Goal: Information Seeking & Learning: Learn about a topic

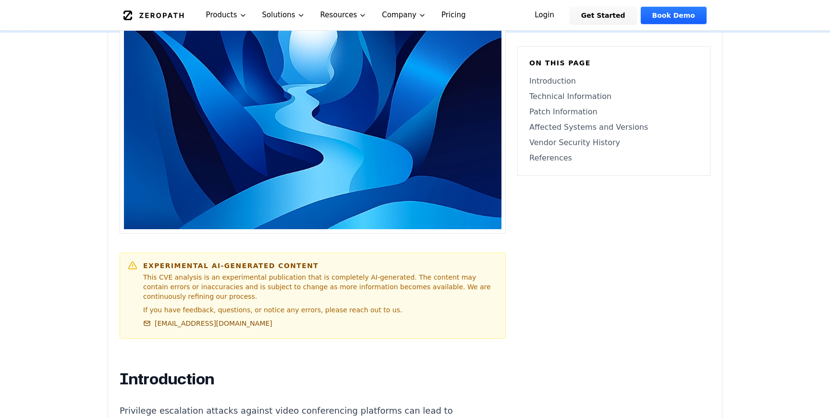
scroll to position [588, 0]
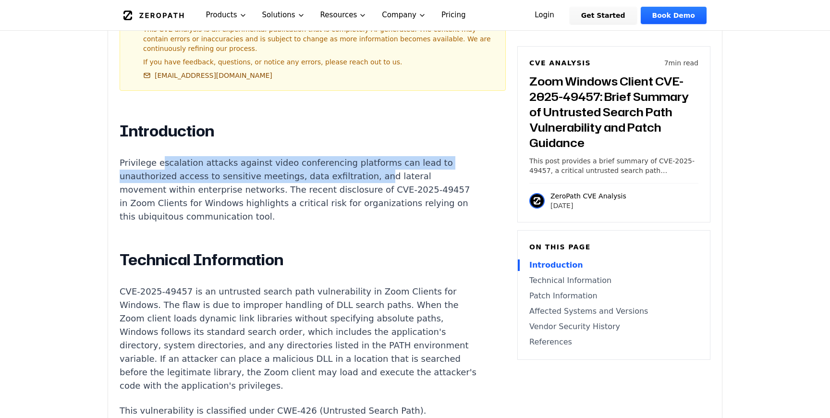
drag, startPoint x: 159, startPoint y: 147, endPoint x: 309, endPoint y: 164, distance: 150.2
click at [309, 164] on p "Privilege escalation attacks against video conferencing platforms can lead to u…" at bounding box center [298, 189] width 357 height 67
click at [309, 165] on p "Privilege escalation attacks against video conferencing platforms can lead to u…" at bounding box center [298, 189] width 357 height 67
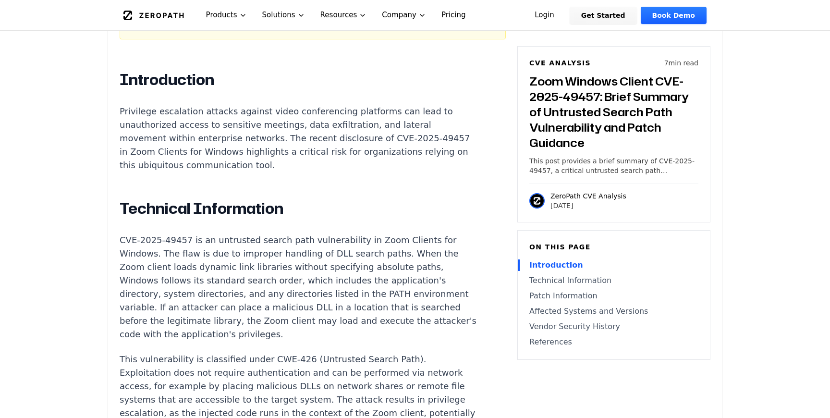
scroll to position [643, 0]
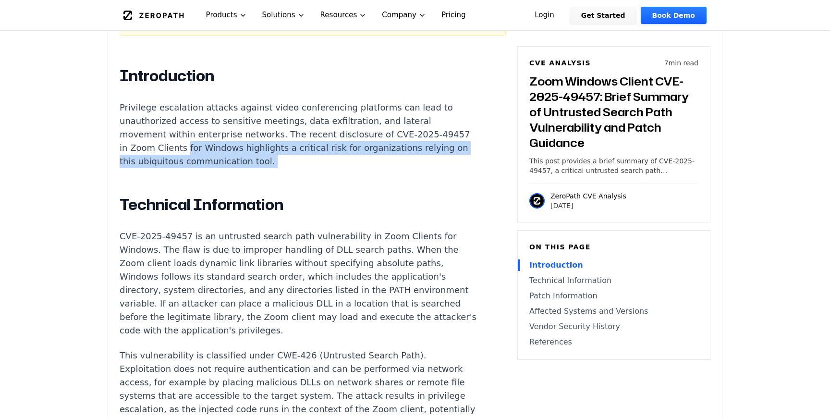
drag, startPoint x: 390, startPoint y: 123, endPoint x: 391, endPoint y: 143, distance: 19.7
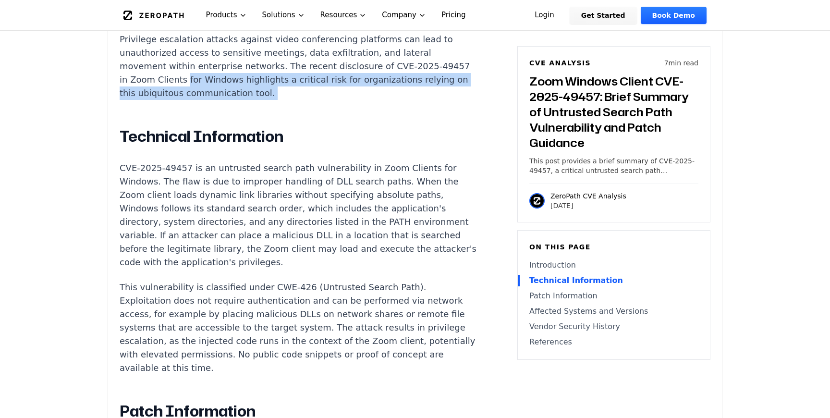
scroll to position [712, 0]
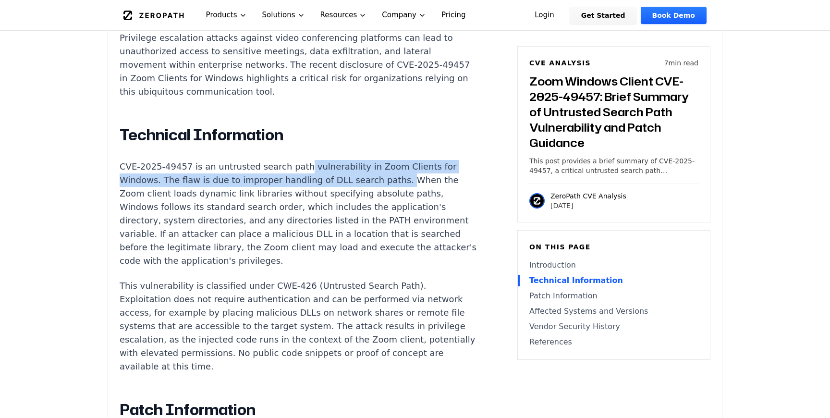
drag, startPoint x: 297, startPoint y: 138, endPoint x: 343, endPoint y: 154, distance: 48.9
click at [343, 160] on p "CVE-2025-49457 is an untrusted search path vulnerability in Zoom Clients for Wi…" at bounding box center [298, 214] width 357 height 108
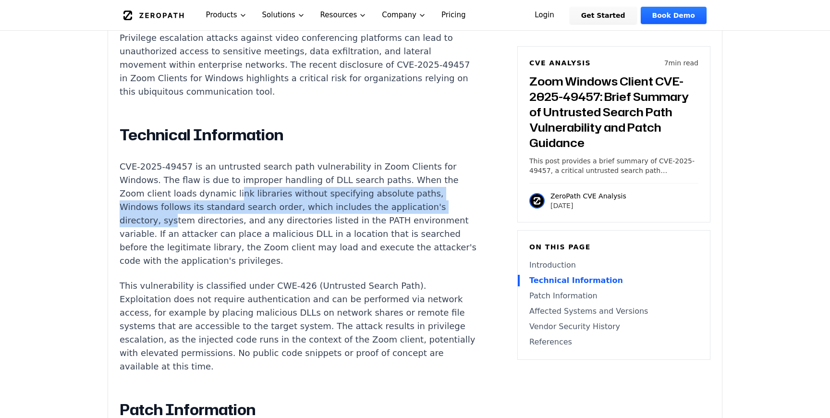
drag, startPoint x: 159, startPoint y: 163, endPoint x: 346, endPoint y: 183, distance: 188.3
click at [346, 183] on p "CVE-2025-49457 is an untrusted search path vulnerability in Zoom Clients for Wi…" at bounding box center [298, 214] width 357 height 108
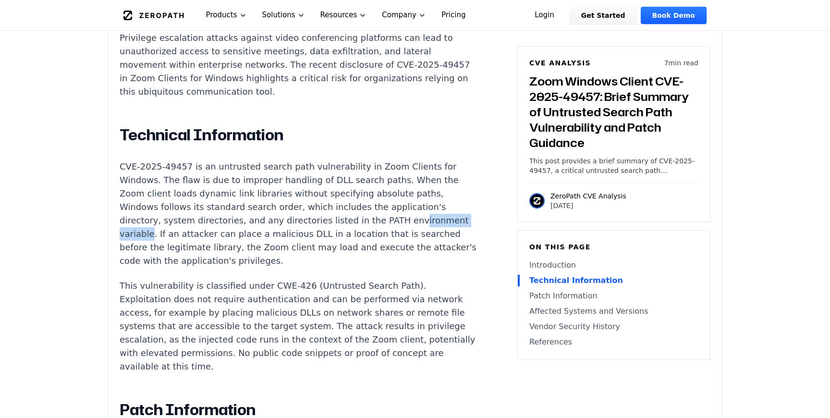
drag, startPoint x: 244, startPoint y: 194, endPoint x: 311, endPoint y: 195, distance: 66.3
click at [311, 195] on p "CVE-2025-49457 is an untrusted search path vulnerability in Zoom Clients for Wi…" at bounding box center [298, 214] width 357 height 108
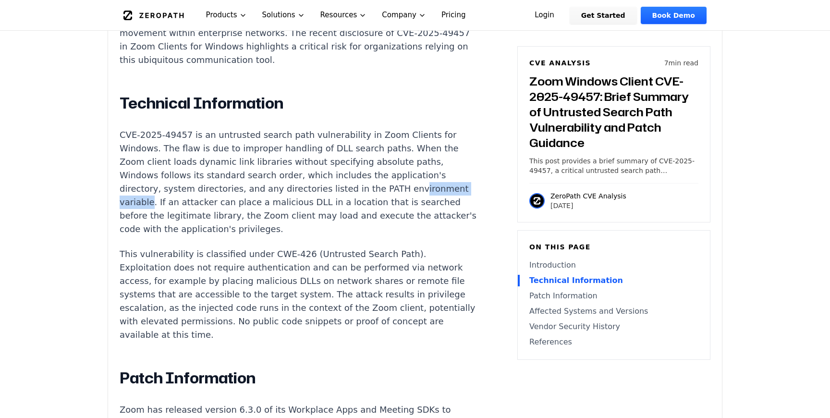
scroll to position [743, 0]
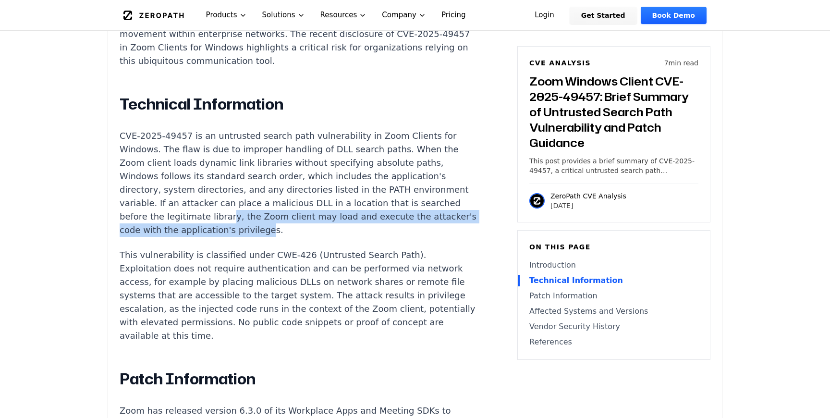
drag, startPoint x: 333, startPoint y: 175, endPoint x: 347, endPoint y: 186, distance: 18.1
click at [347, 186] on p "CVE-2025-49457 is an untrusted search path vulnerability in Zoom Clients for Wi…" at bounding box center [298, 183] width 357 height 108
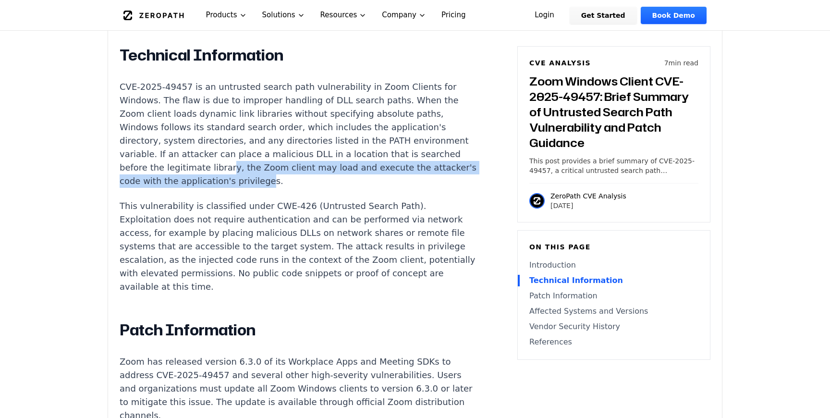
scroll to position [801, 0]
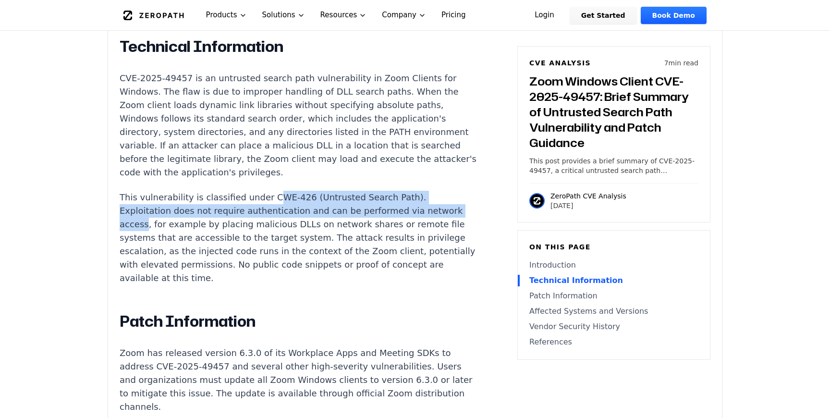
drag, startPoint x: 266, startPoint y: 153, endPoint x: 379, endPoint y: 170, distance: 114.7
click at [380, 191] on p "This vulnerability is classified under CWE-426 (Untrusted Search Path). Exploit…" at bounding box center [298, 238] width 357 height 94
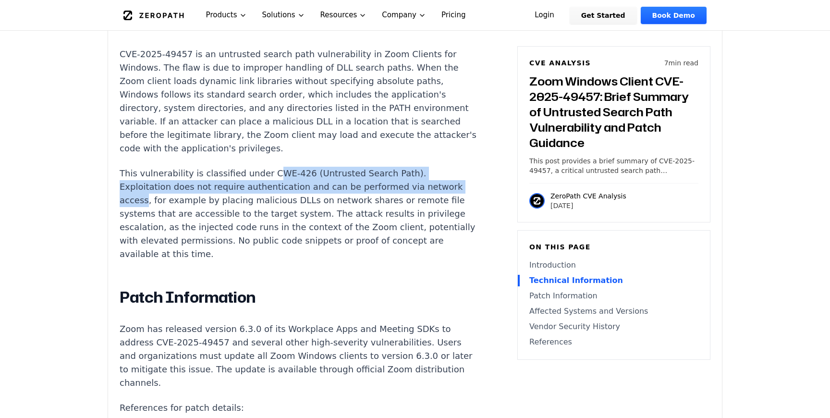
scroll to position [827, 0]
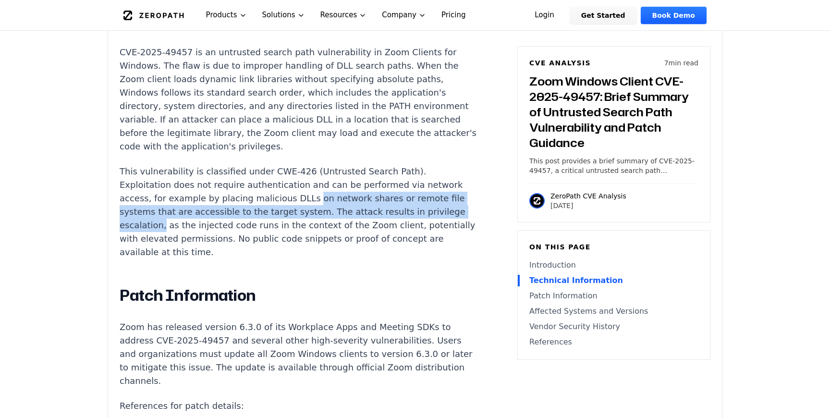
drag, startPoint x: 211, startPoint y: 150, endPoint x: 333, endPoint y: 171, distance: 124.2
click at [333, 171] on p "This vulnerability is classified under CWE-426 (Untrusted Search Path). Exploit…" at bounding box center [298, 212] width 357 height 94
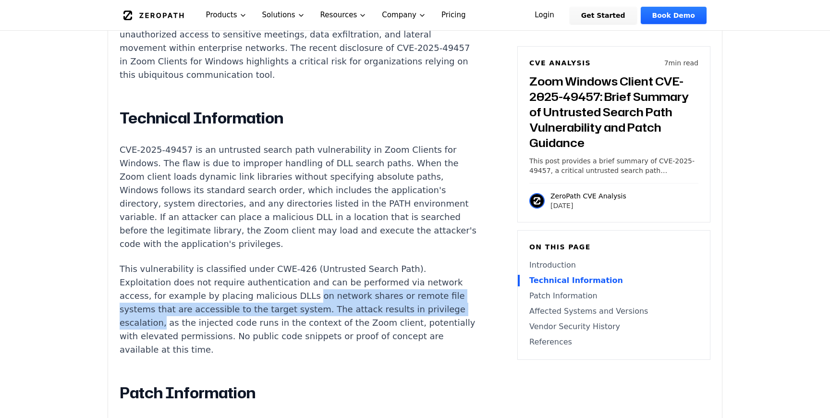
scroll to position [740, 0]
